Goal: Task Accomplishment & Management: Use online tool/utility

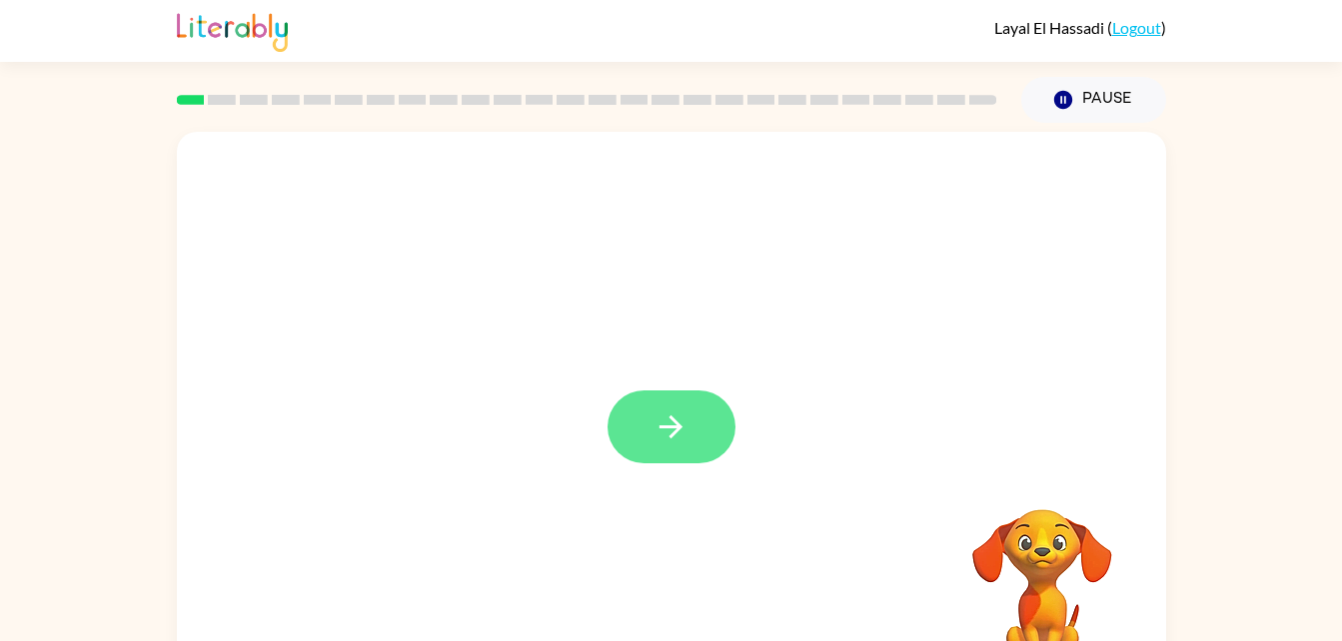
click at [724, 428] on button "button" at bounding box center [672, 427] width 128 height 73
click at [973, 521] on video "Your browser must support playing .mp4 files to use Literably. Please try using…" at bounding box center [1042, 579] width 200 height 200
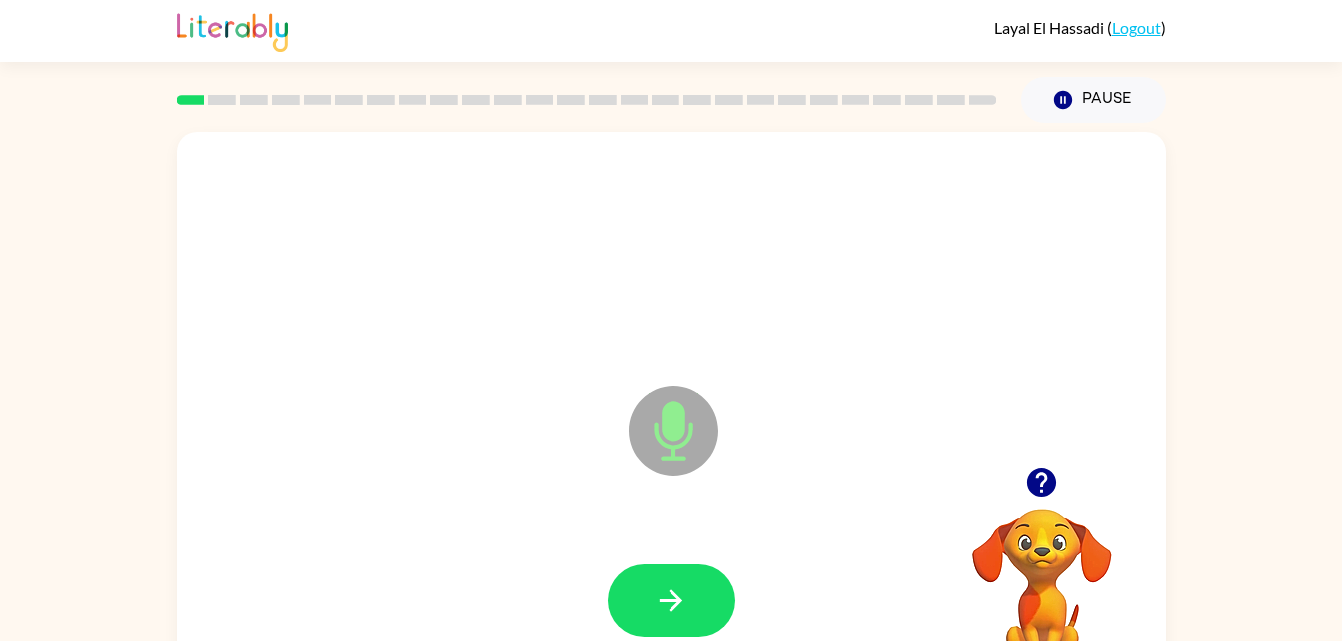
click at [942, 540] on video "Your browser must support playing .mp4 files to use Literably. Please try using…" at bounding box center [1042, 579] width 200 height 200
click at [682, 434] on icon "Microphone The Microphone is here when it is your turn to talk" at bounding box center [773, 457] width 300 height 150
click at [671, 610] on icon "button" at bounding box center [670, 601] width 23 height 23
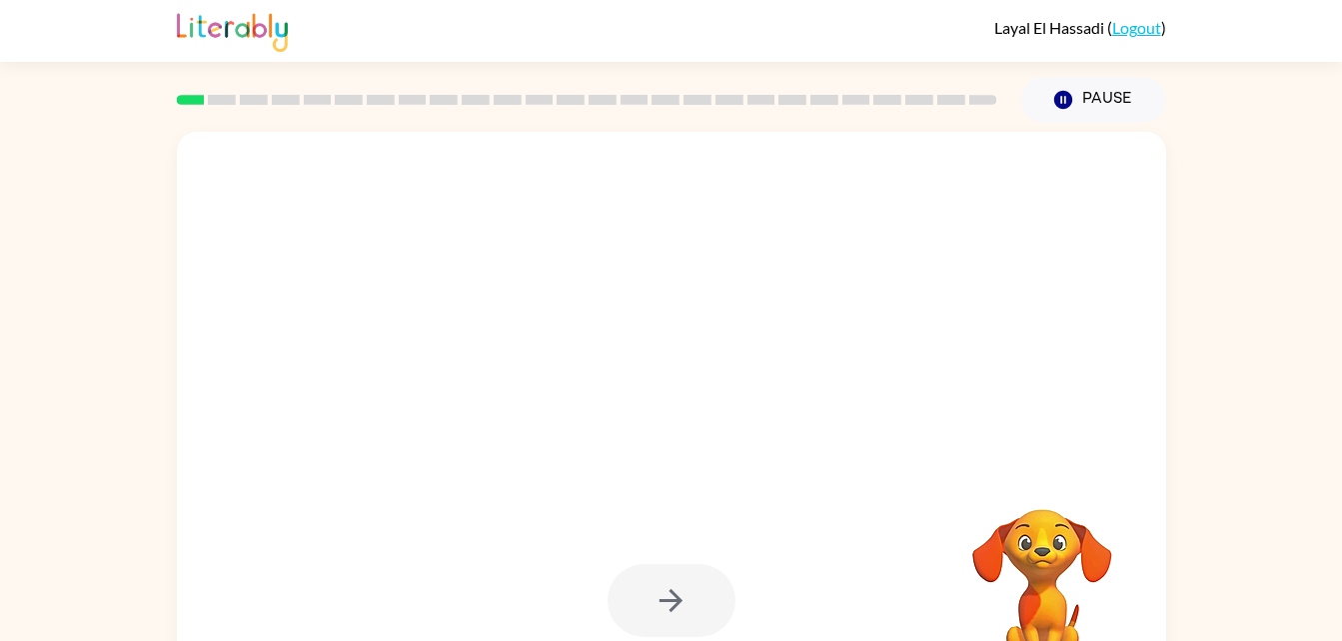
click at [679, 596] on div at bounding box center [672, 601] width 128 height 73
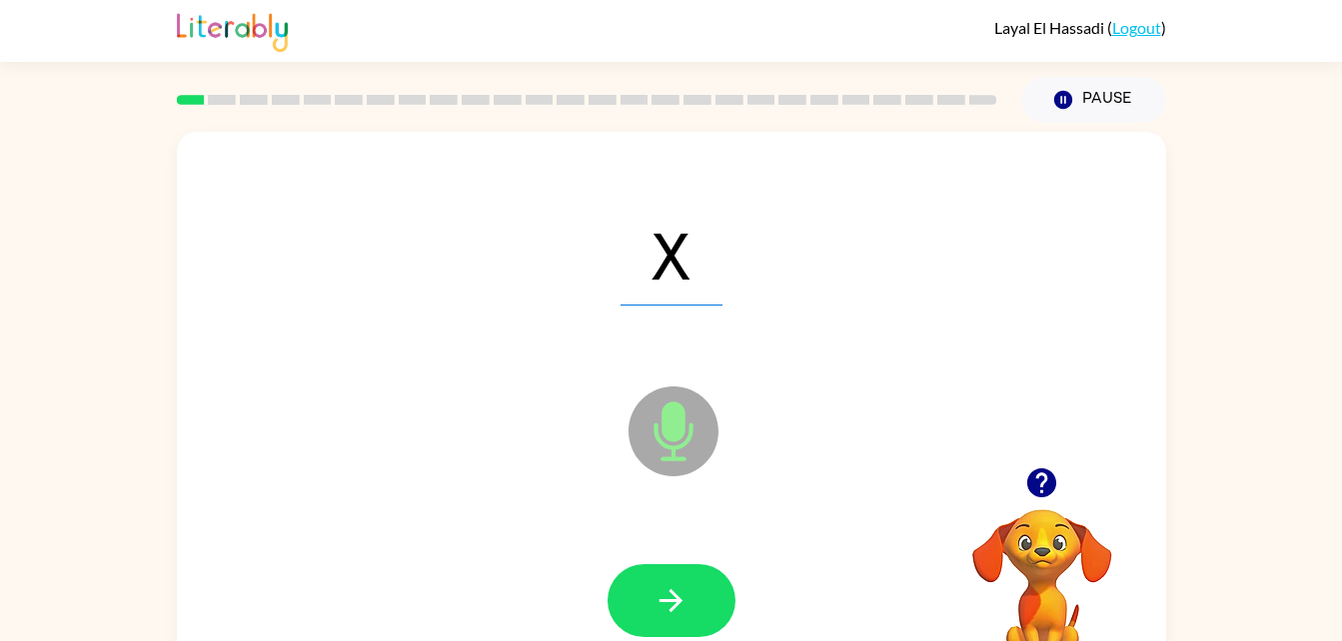
click at [656, 443] on icon at bounding box center [673, 432] width 90 height 90
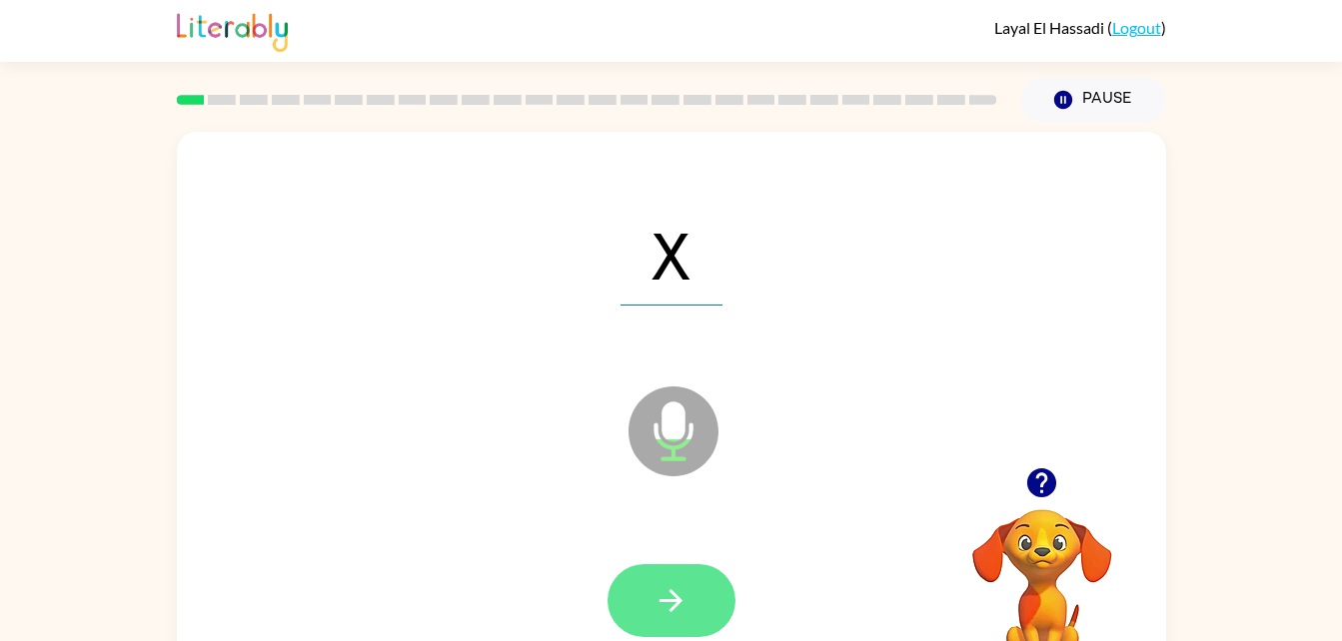
click at [671, 626] on button "button" at bounding box center [672, 601] width 128 height 73
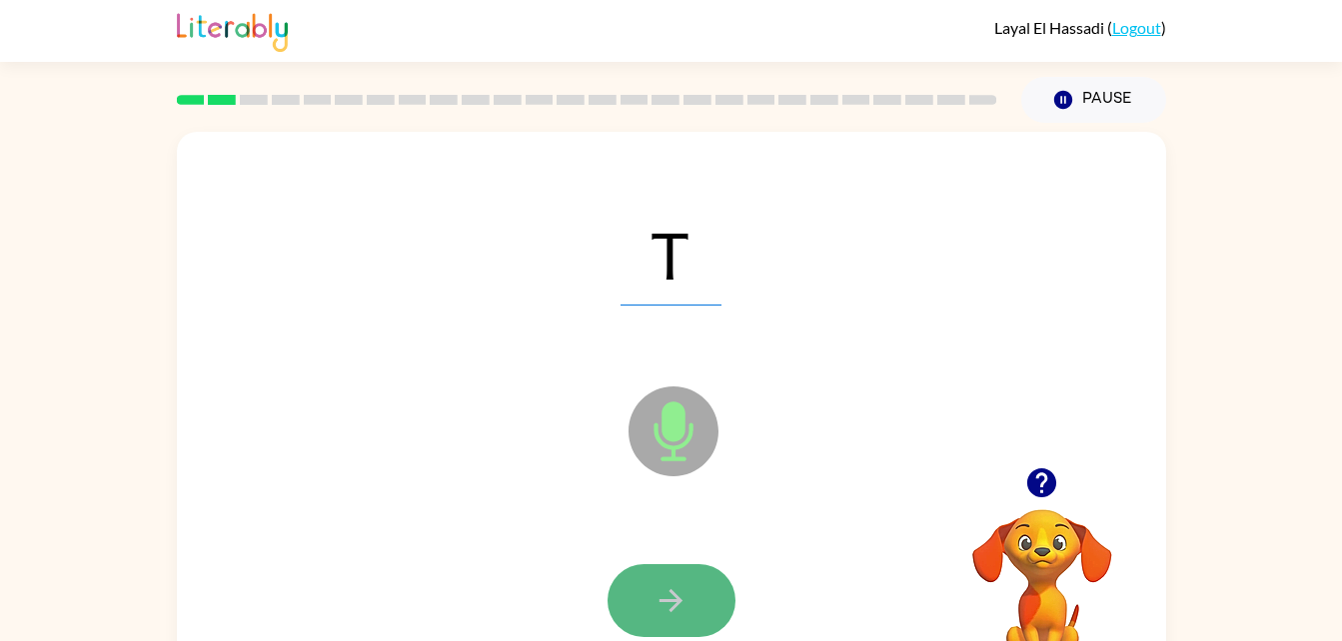
click at [656, 573] on button "button" at bounding box center [672, 601] width 128 height 73
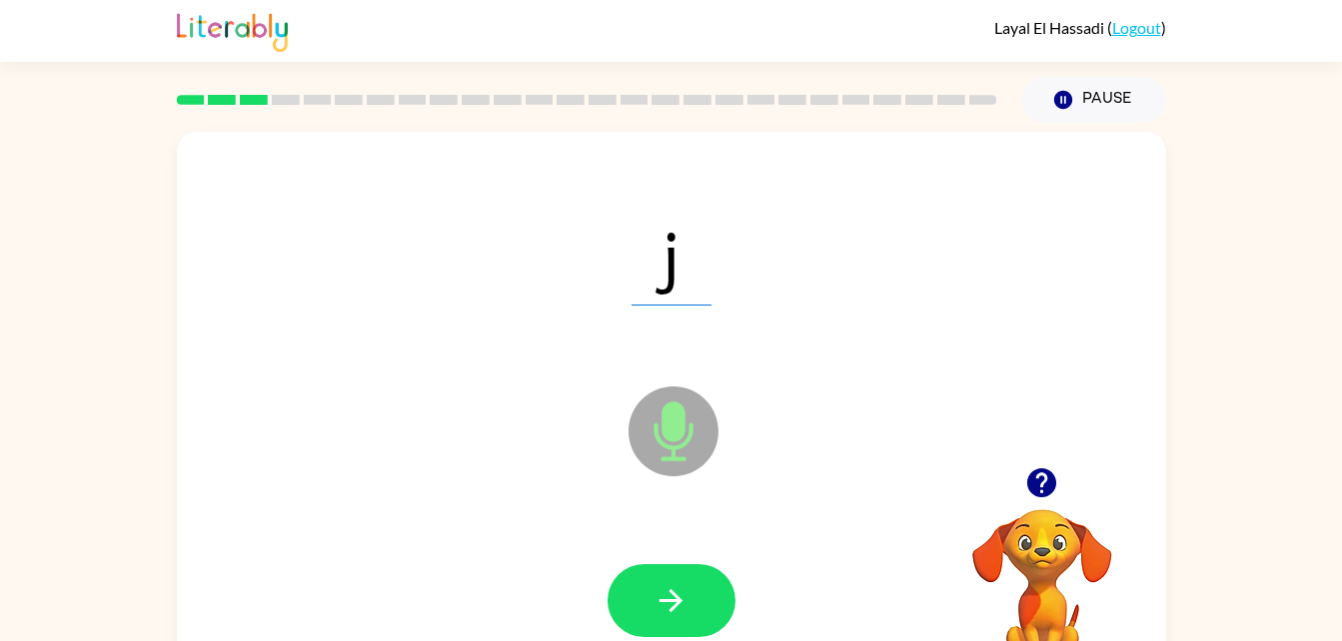
drag, startPoint x: 669, startPoint y: 454, endPoint x: 666, endPoint y: 439, distance: 15.3
click at [666, 439] on icon "Microphone The Microphone is here when it is your turn to talk" at bounding box center [773, 457] width 300 height 150
click at [672, 584] on icon "button" at bounding box center [670, 601] width 35 height 35
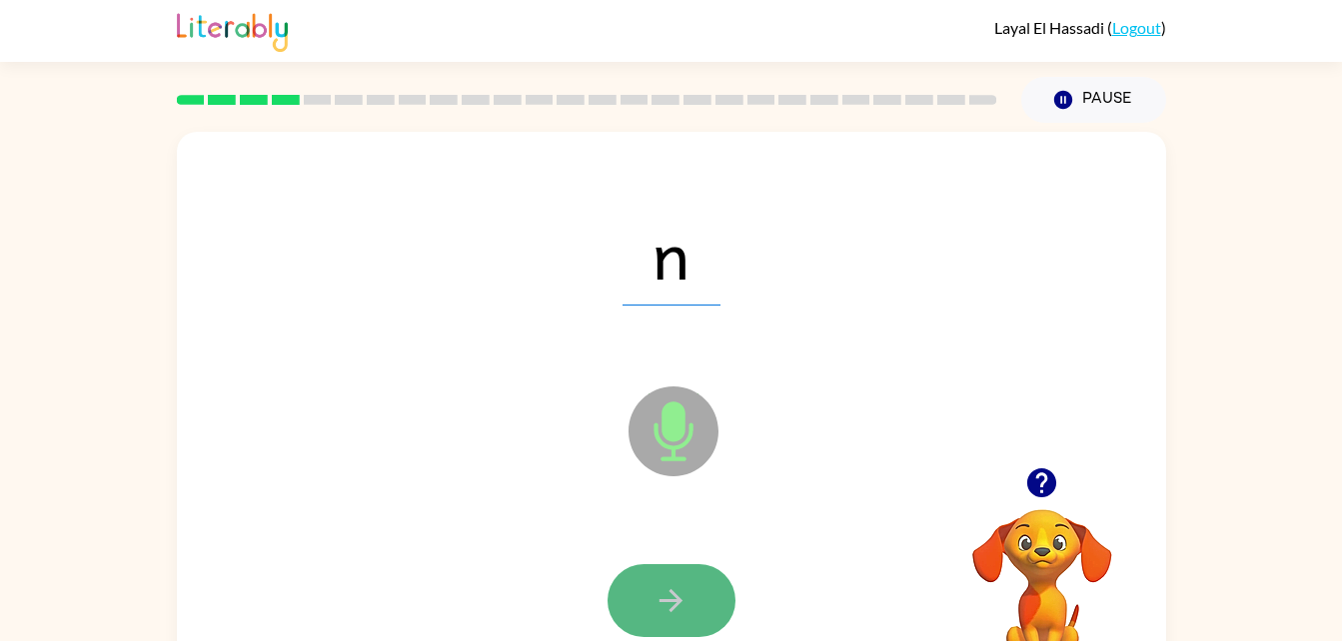
click at [665, 587] on icon "button" at bounding box center [670, 601] width 35 height 35
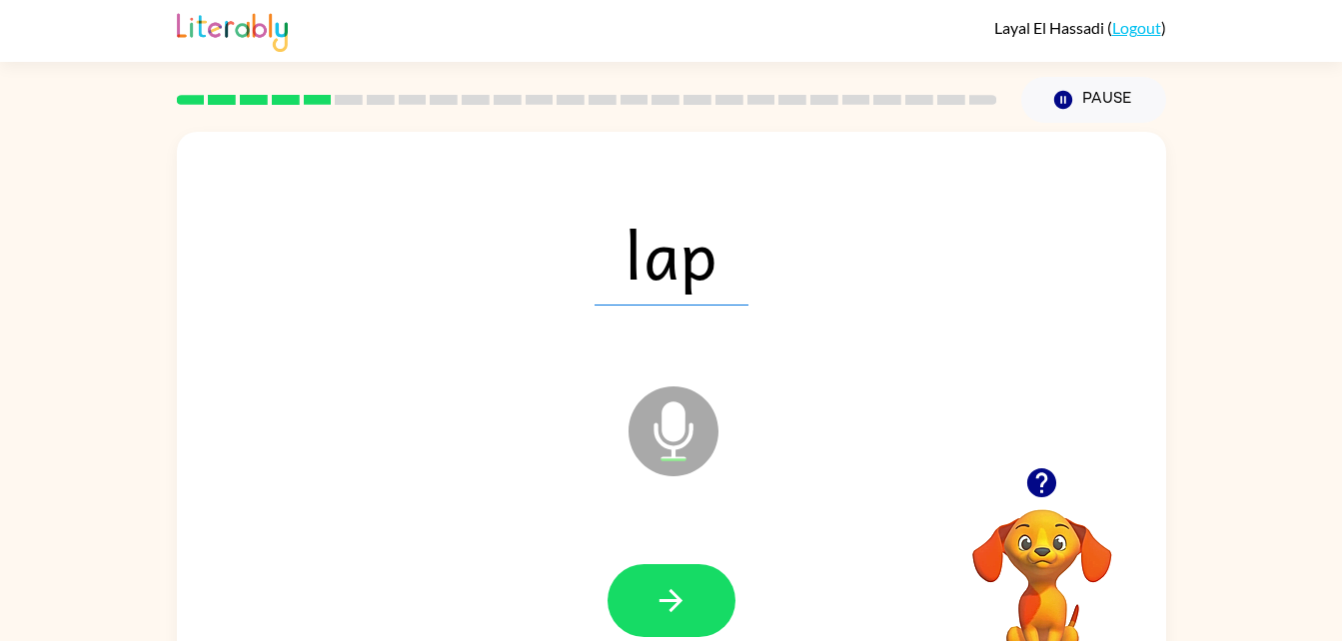
click at [680, 434] on icon "Microphone The Microphone is here when it is your turn to talk" at bounding box center [773, 457] width 300 height 150
click at [736, 436] on icon "Microphone The Microphone is here when it is your turn to talk" at bounding box center [773, 457] width 300 height 150
click at [649, 594] on button "button" at bounding box center [672, 601] width 128 height 73
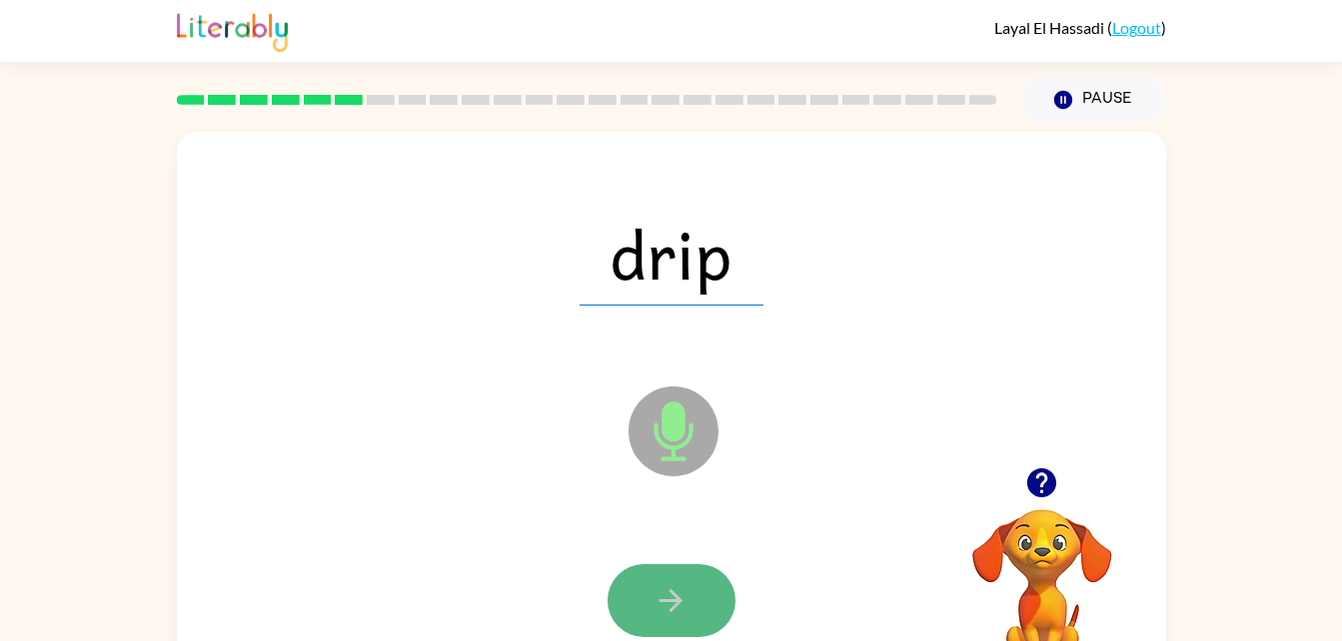
click at [696, 574] on button "button" at bounding box center [672, 601] width 128 height 73
click at [694, 577] on button "button" at bounding box center [672, 601] width 128 height 73
click at [660, 592] on icon "button" at bounding box center [670, 601] width 35 height 35
click at [663, 574] on button "button" at bounding box center [672, 601] width 128 height 73
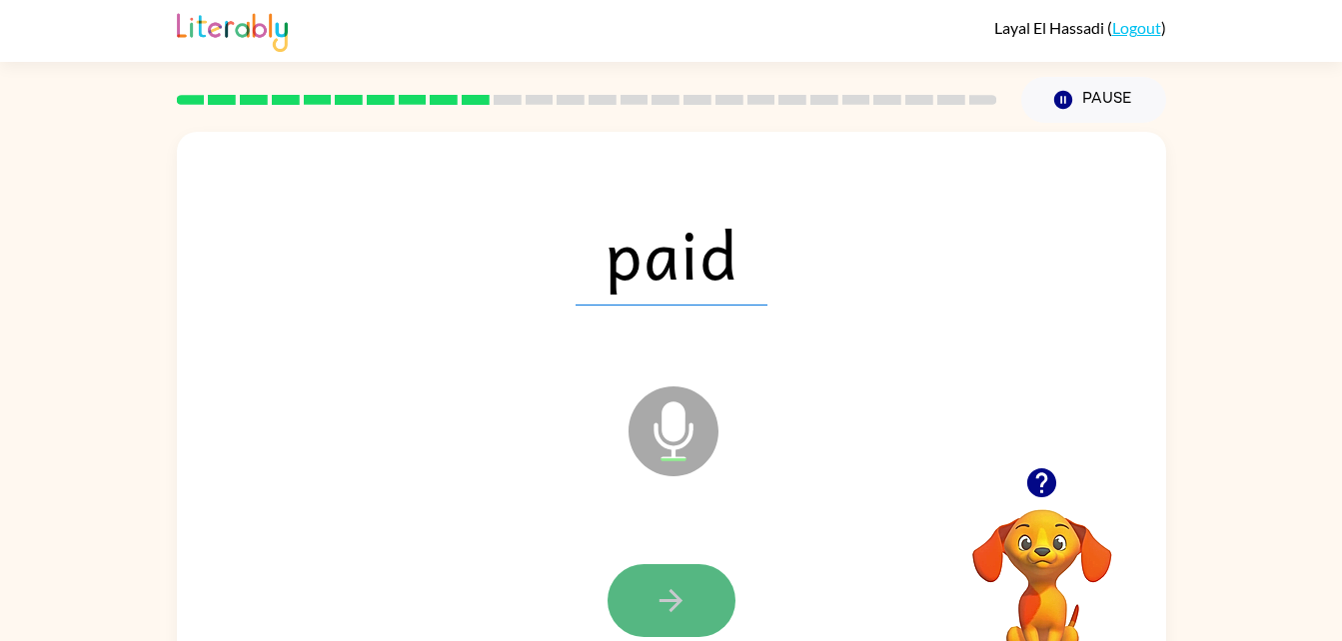
click at [660, 596] on icon "button" at bounding box center [670, 601] width 35 height 35
click at [709, 625] on button "button" at bounding box center [672, 601] width 128 height 73
click at [646, 590] on button "button" at bounding box center [672, 601] width 128 height 73
click at [681, 586] on icon "button" at bounding box center [670, 601] width 35 height 35
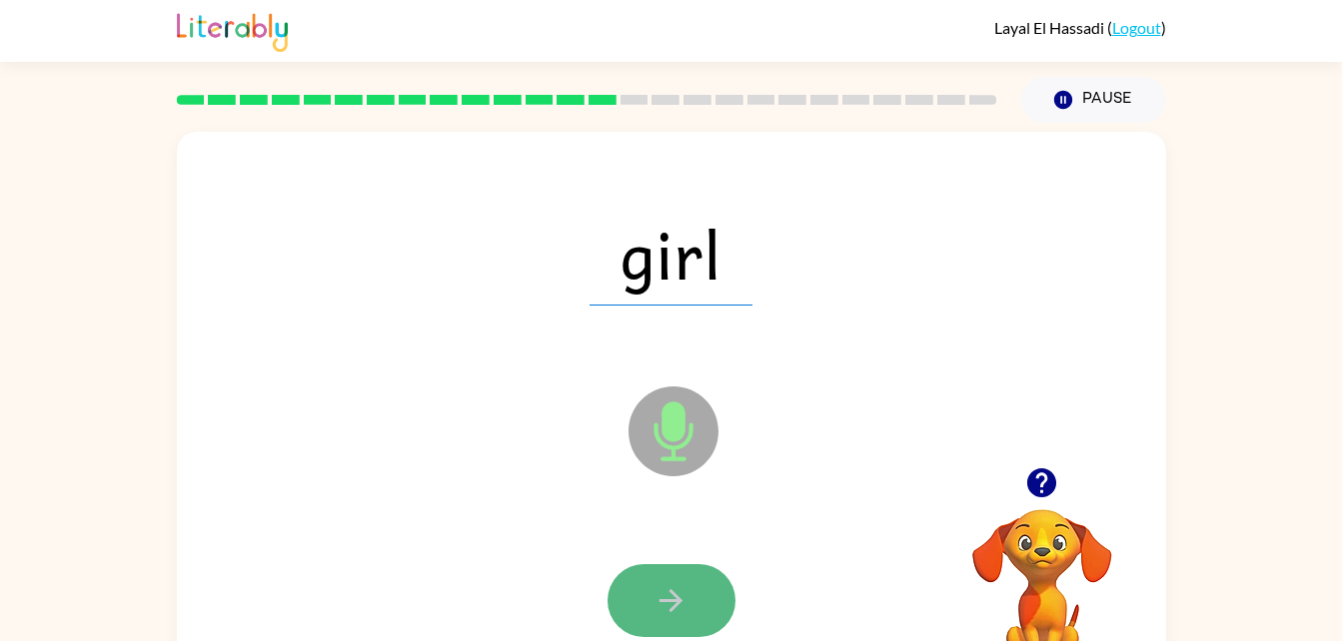
click at [653, 592] on icon "button" at bounding box center [670, 601] width 35 height 35
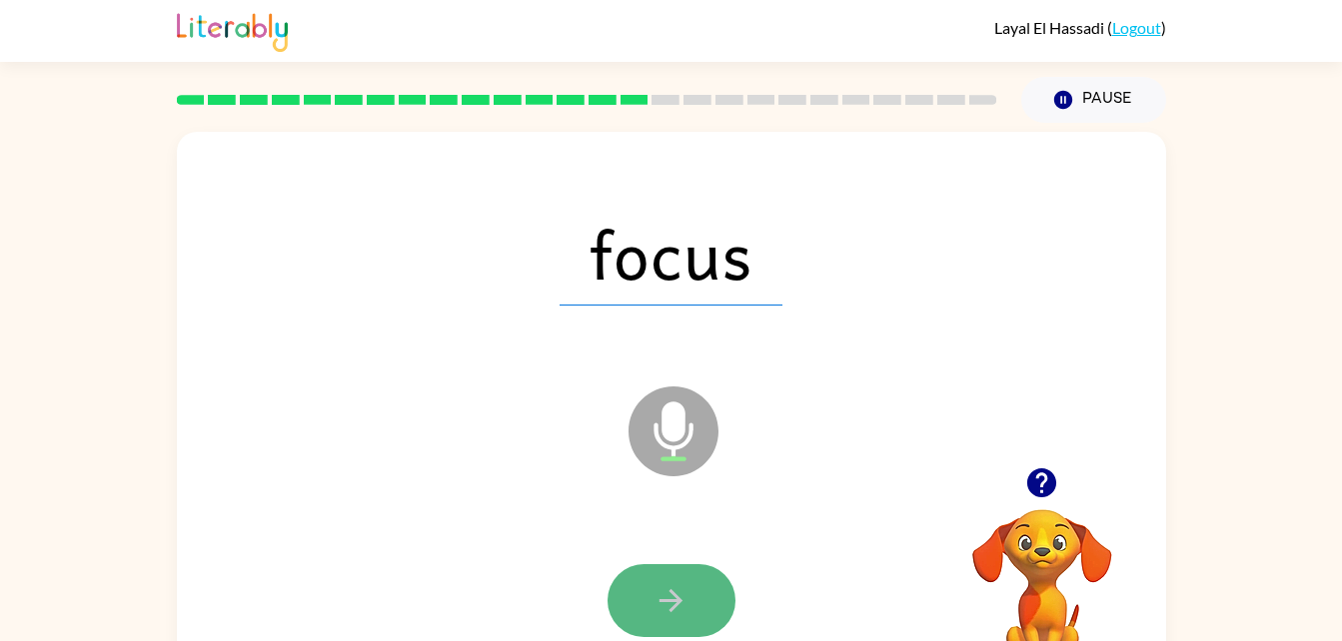
click at [658, 599] on icon "button" at bounding box center [670, 601] width 35 height 35
click at [688, 588] on button "button" at bounding box center [672, 601] width 128 height 73
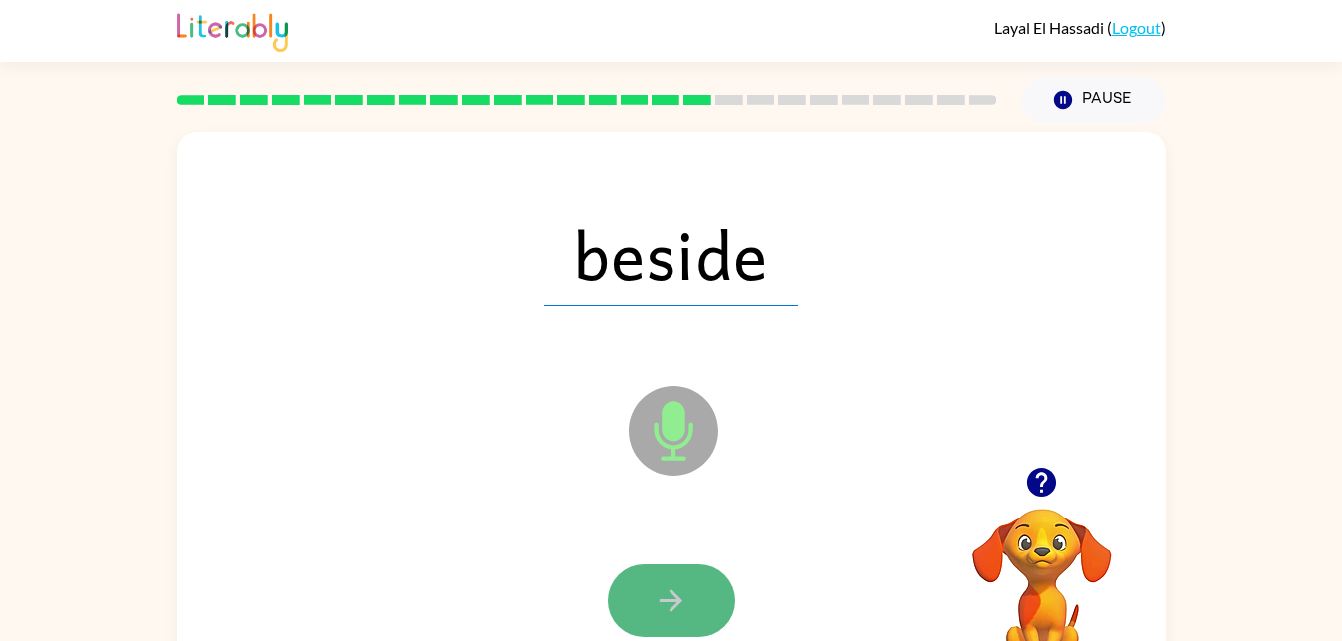
drag, startPoint x: 687, startPoint y: 585, endPoint x: 664, endPoint y: 603, distance: 29.2
click at [664, 603] on icon "button" at bounding box center [670, 601] width 35 height 35
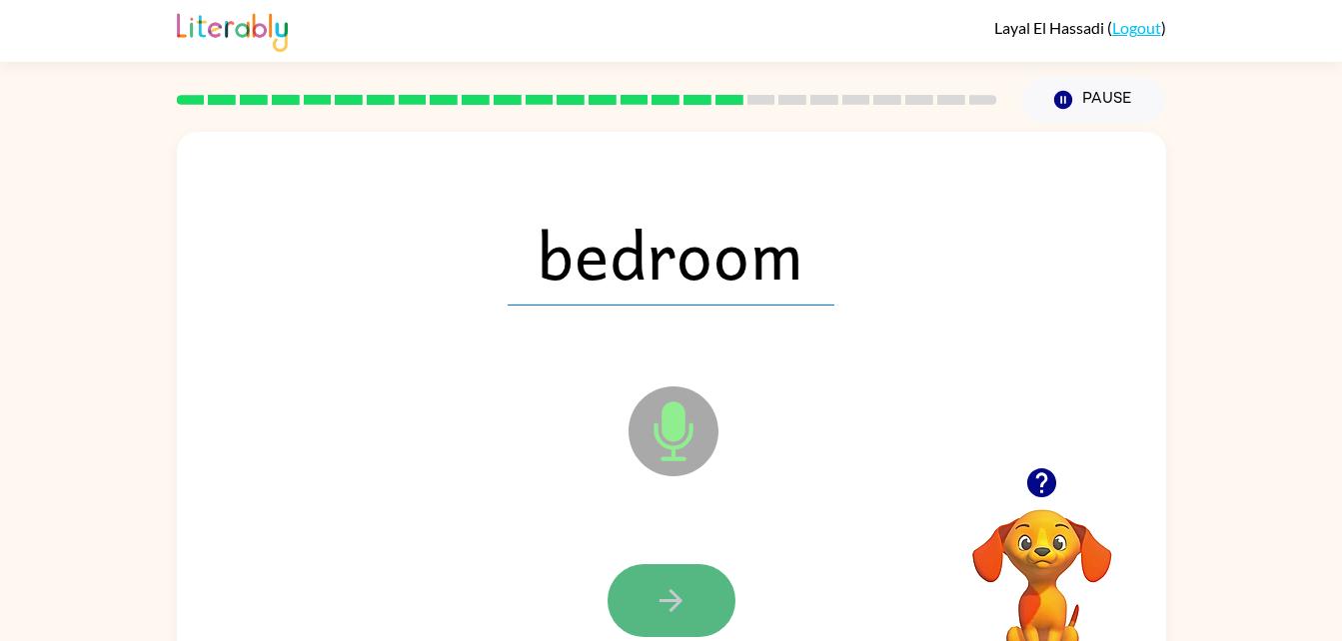
click at [671, 617] on icon "button" at bounding box center [670, 601] width 35 height 35
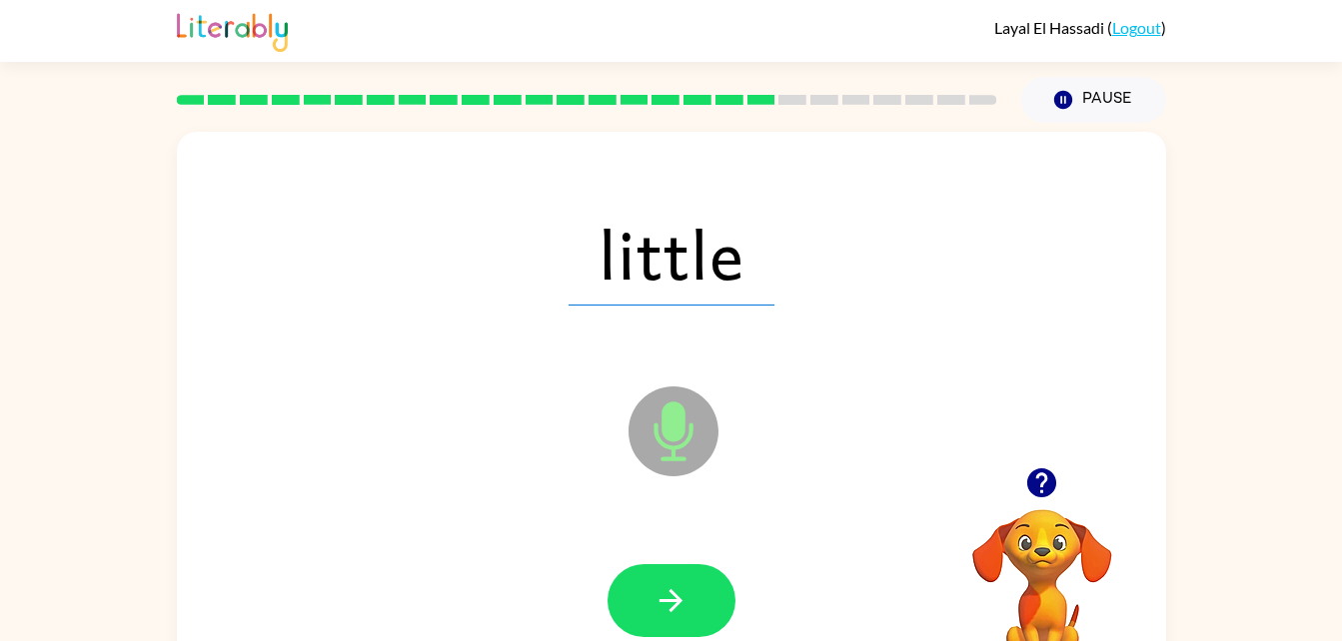
scroll to position [61, 0]
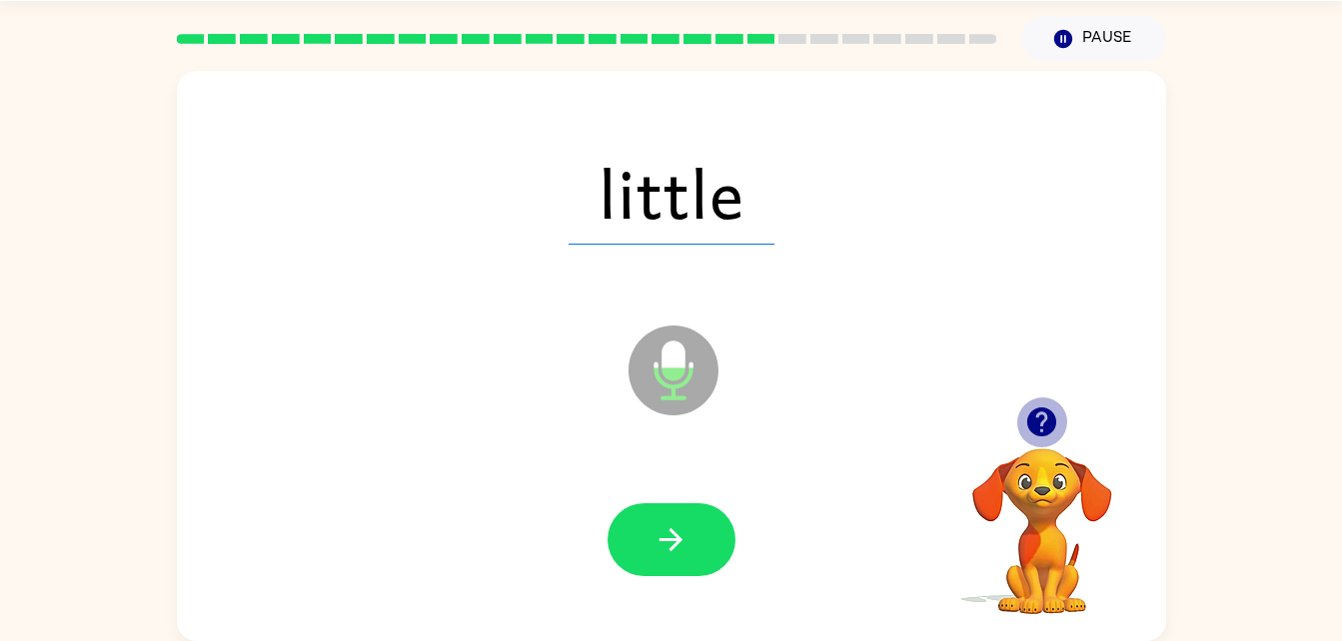
click at [1039, 427] on icon "button" at bounding box center [1041, 422] width 29 height 29
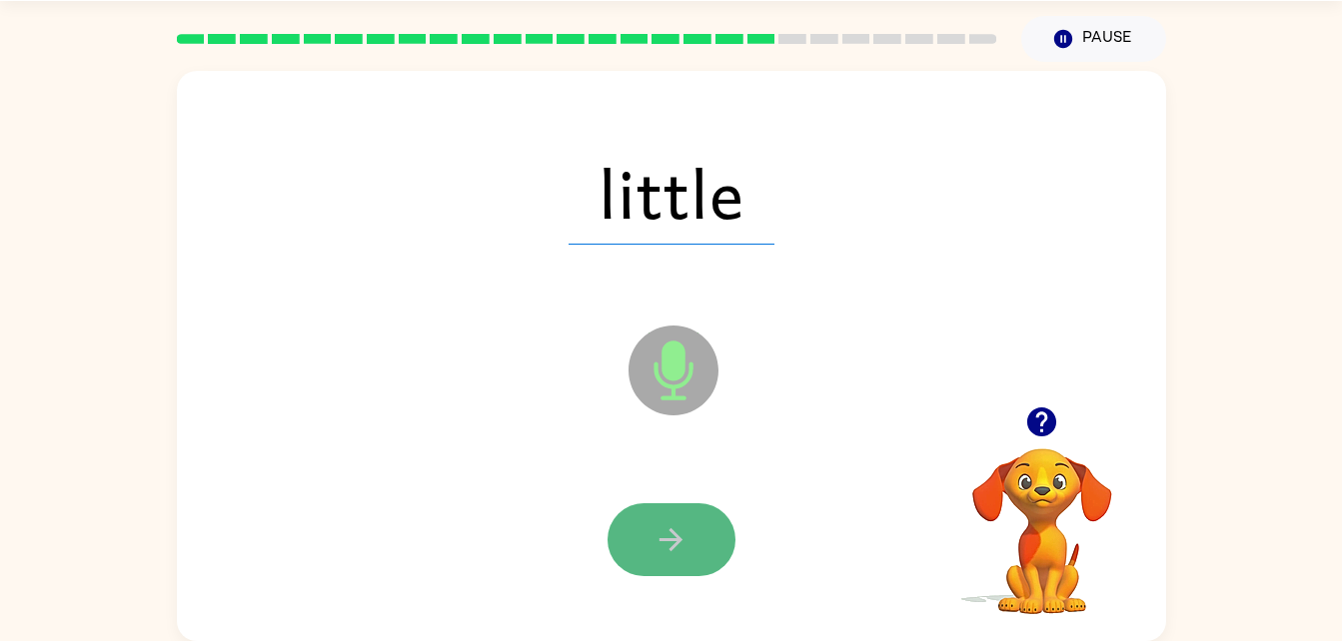
drag, startPoint x: 670, startPoint y: 539, endPoint x: 666, endPoint y: 555, distance: 16.5
click at [666, 555] on icon "button" at bounding box center [670, 540] width 35 height 35
click at [650, 527] on button "button" at bounding box center [672, 540] width 128 height 73
click at [646, 539] on button "button" at bounding box center [672, 540] width 128 height 73
click at [671, 547] on icon "button" at bounding box center [670, 540] width 35 height 35
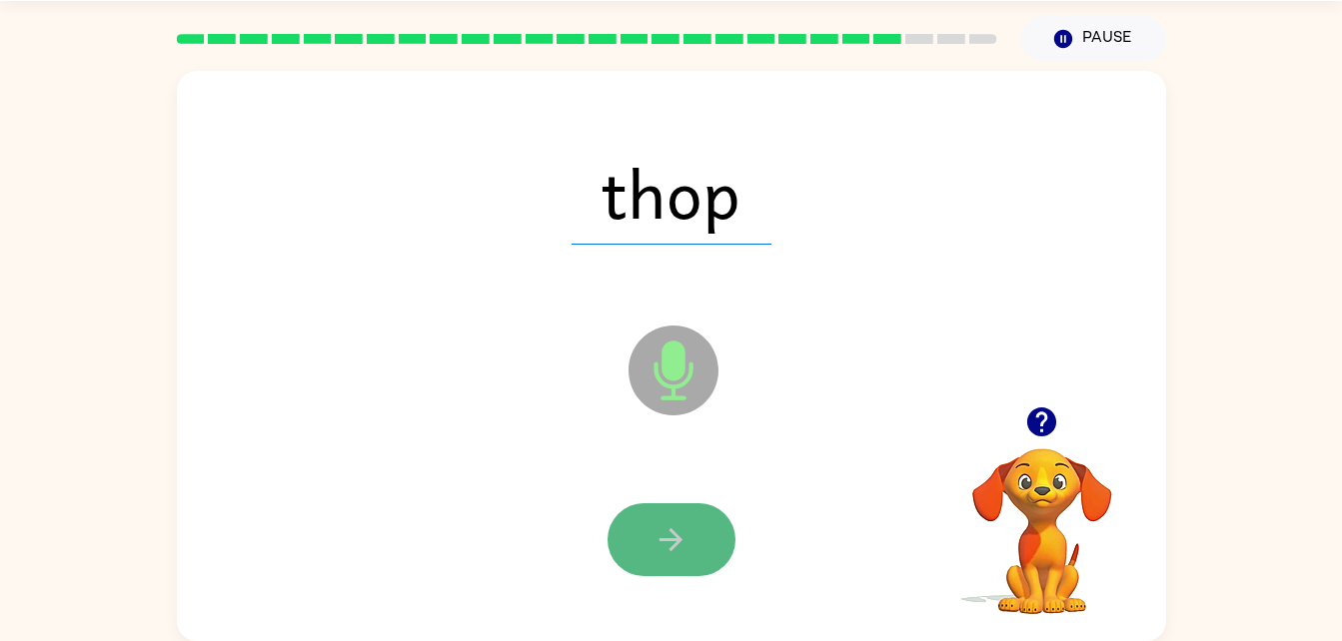
click at [680, 555] on icon "button" at bounding box center [670, 540] width 35 height 35
click at [643, 524] on button "button" at bounding box center [672, 540] width 128 height 73
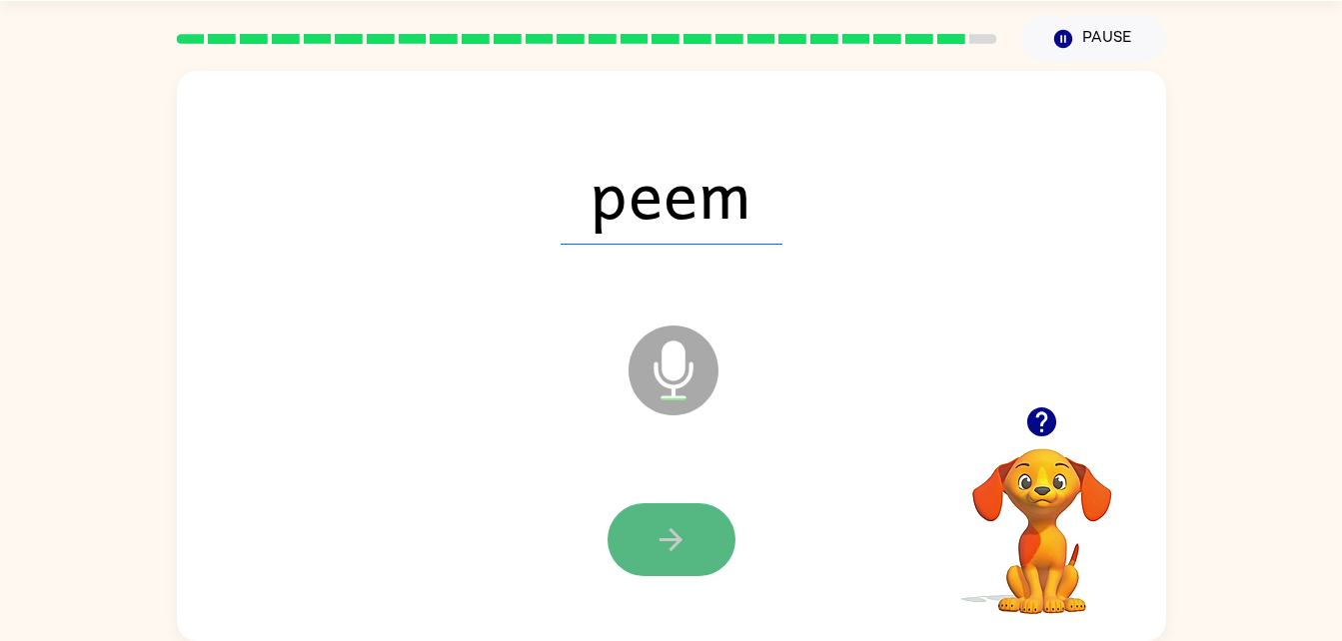
click at [699, 523] on button "button" at bounding box center [672, 540] width 128 height 73
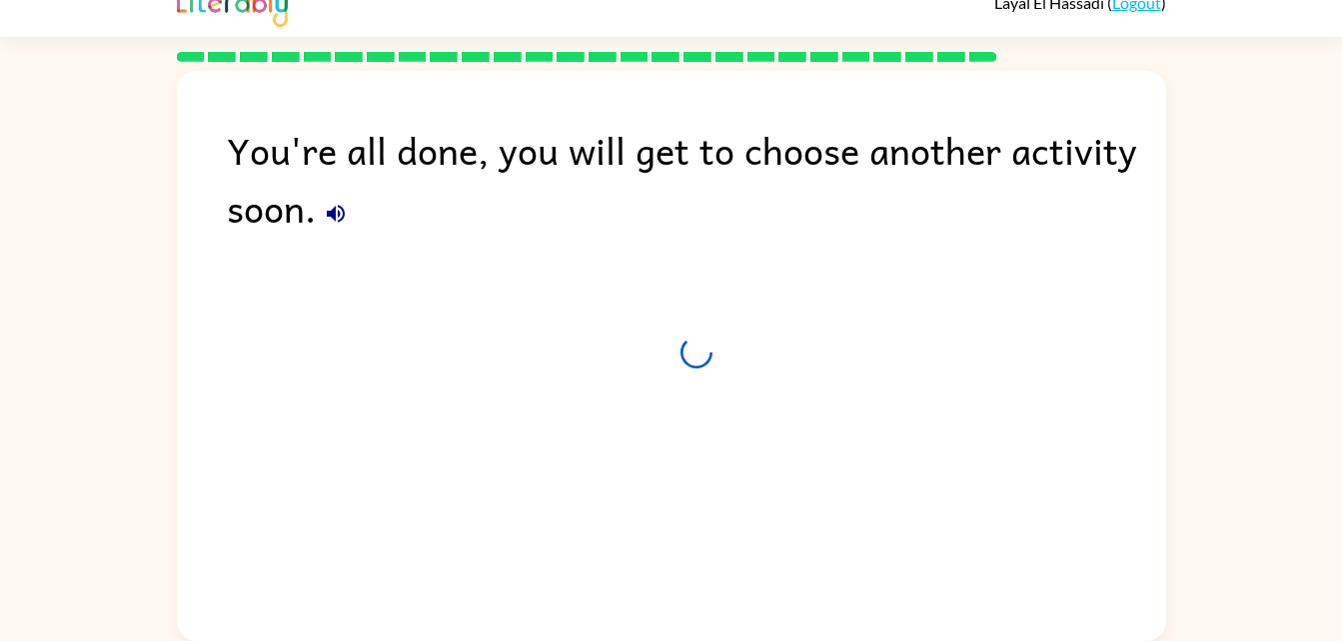
scroll to position [25, 0]
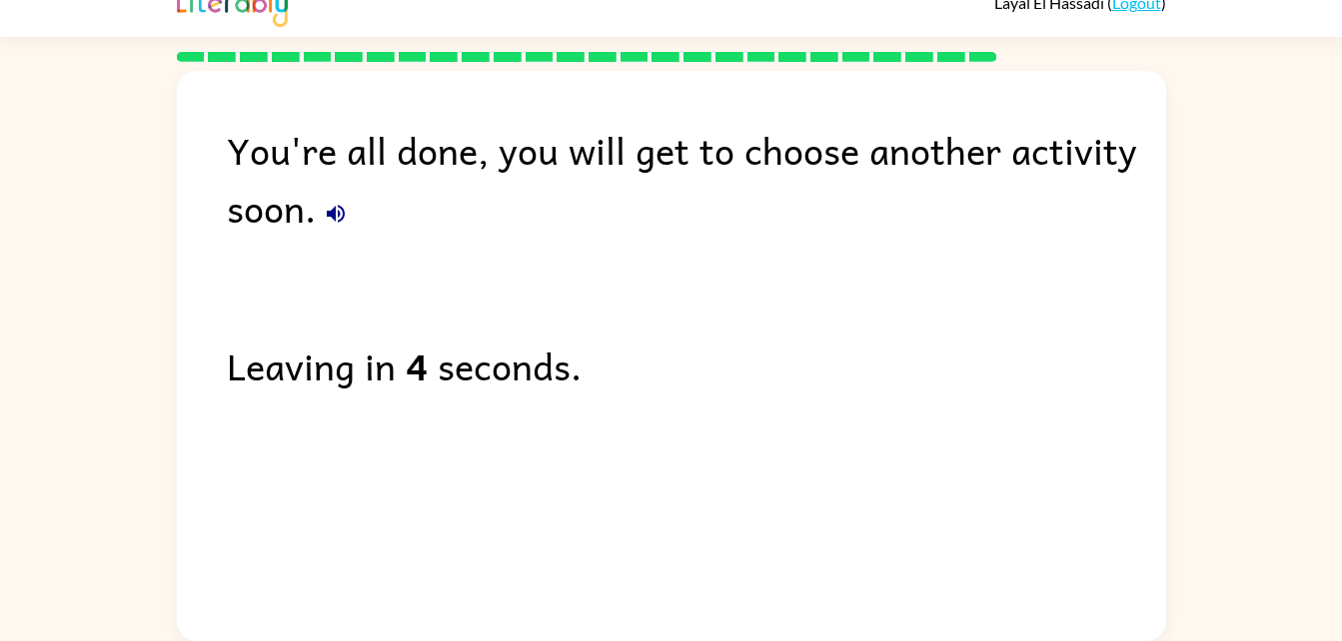
click at [678, 535] on div "You're all done, you will get to choose another activity soon. Leaving in 4 sec…" at bounding box center [671, 351] width 989 height 561
click at [402, 564] on div "You're all done, you will get to choose another activity soon. Leaving in 3 sec…" at bounding box center [671, 351] width 989 height 561
